Goal: Task Accomplishment & Management: Complete application form

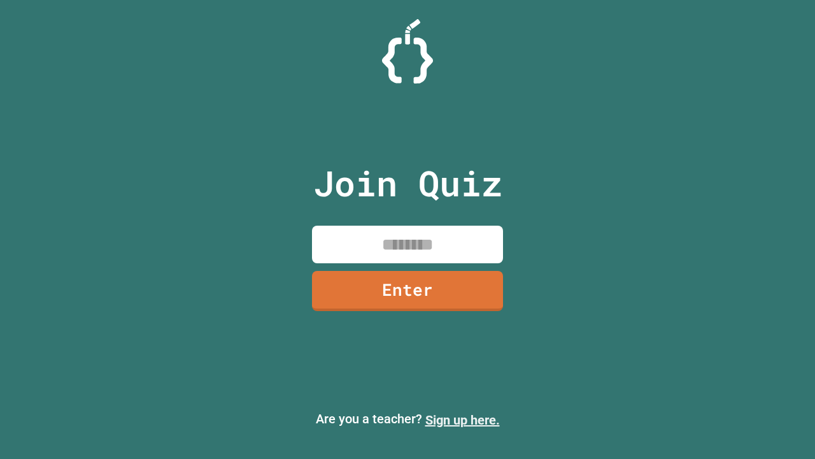
click at [463, 420] on link "Sign up here." at bounding box center [463, 419] width 75 height 15
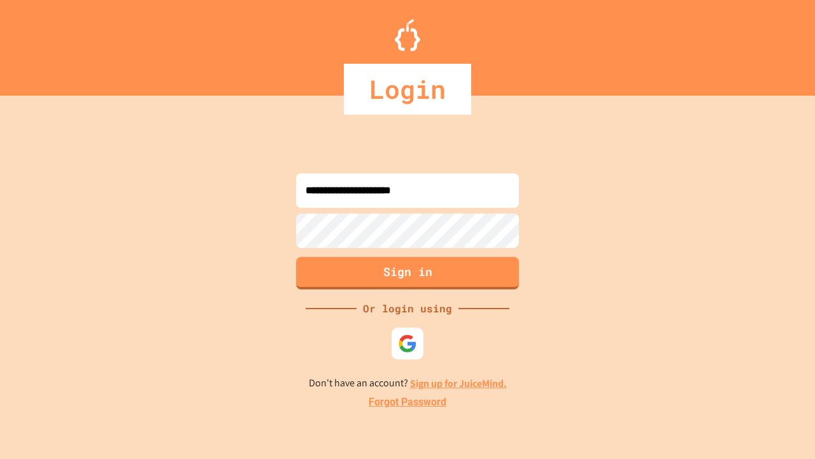
type input "**********"
